Goal: Find contact information: Find contact information

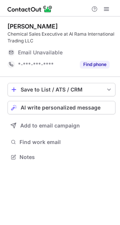
scroll to position [152, 120]
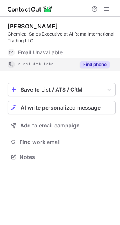
click at [95, 61] on button "Find phone" at bounding box center [95, 65] width 30 height 8
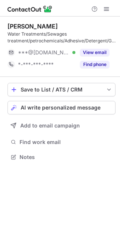
scroll to position [152, 120]
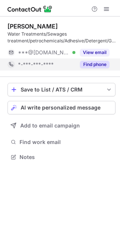
click at [95, 66] on button "Find phone" at bounding box center [95, 65] width 30 height 8
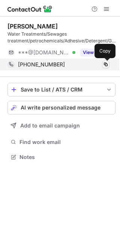
click at [105, 65] on span at bounding box center [106, 65] width 6 height 6
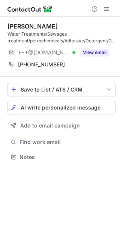
scroll to position [152, 120]
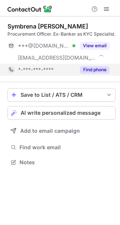
scroll to position [157, 120]
click at [96, 68] on button "Find phone" at bounding box center [95, 70] width 30 height 8
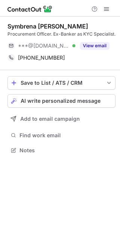
scroll to position [145, 120]
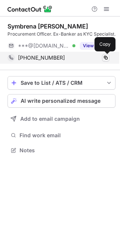
click at [102, 58] on button at bounding box center [106, 58] width 8 height 8
